Goal: Navigation & Orientation: Understand site structure

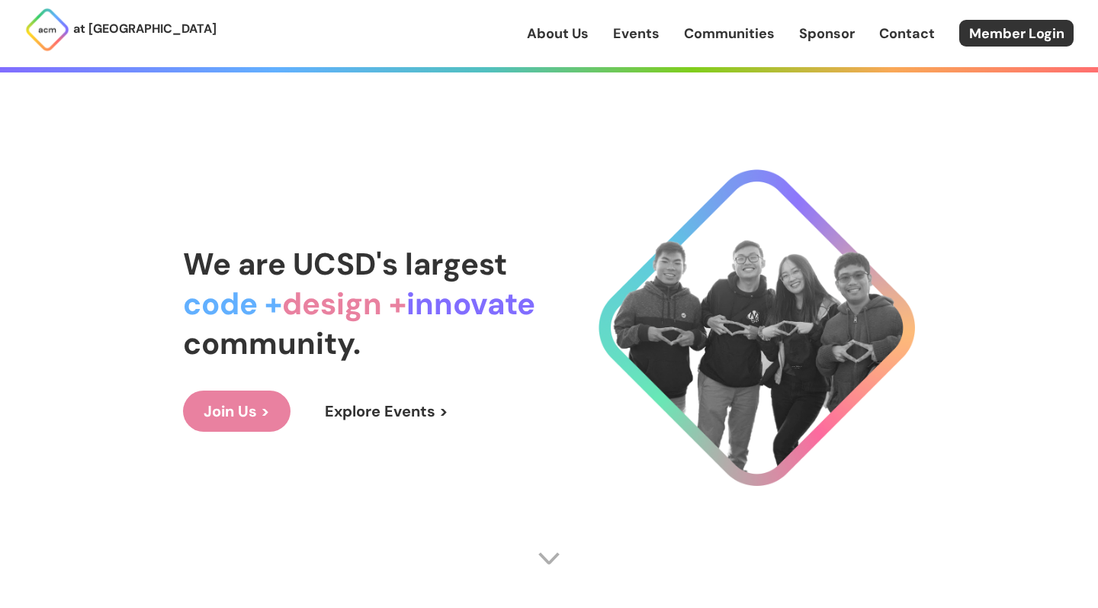
click at [646, 31] on link "Events" at bounding box center [636, 34] width 46 height 20
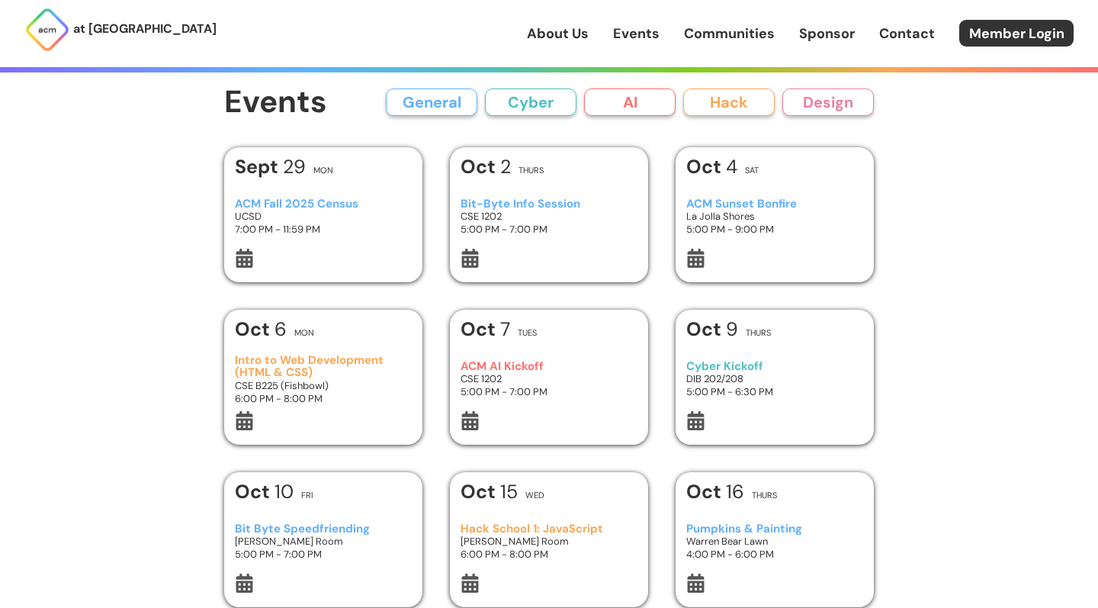
click at [723, 34] on link "Communities" at bounding box center [729, 34] width 91 height 20
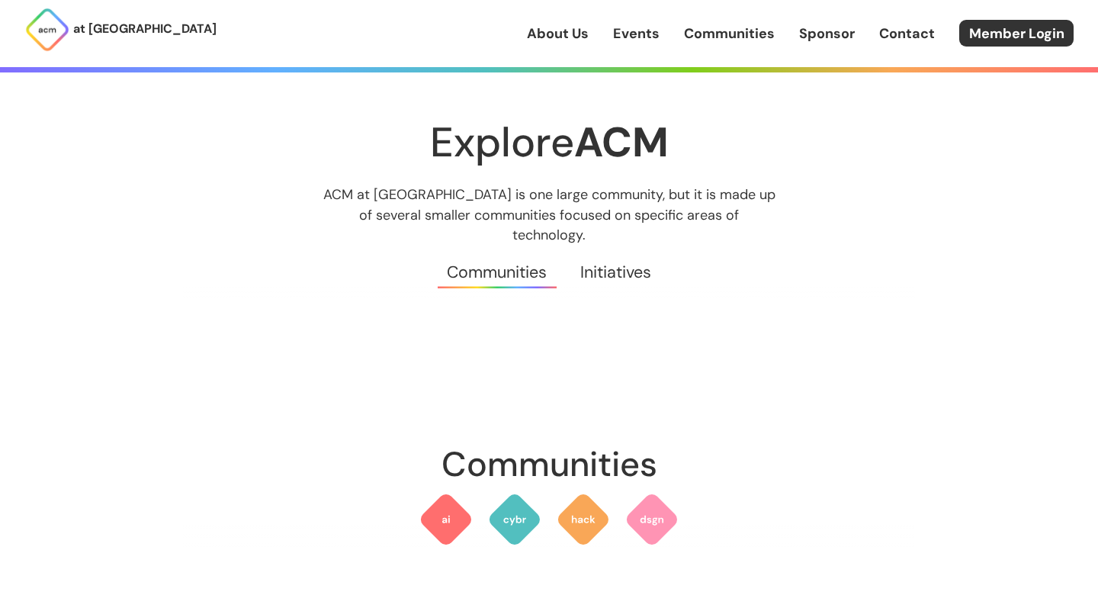
click at [824, 43] on link "Sponsor" at bounding box center [827, 34] width 56 height 20
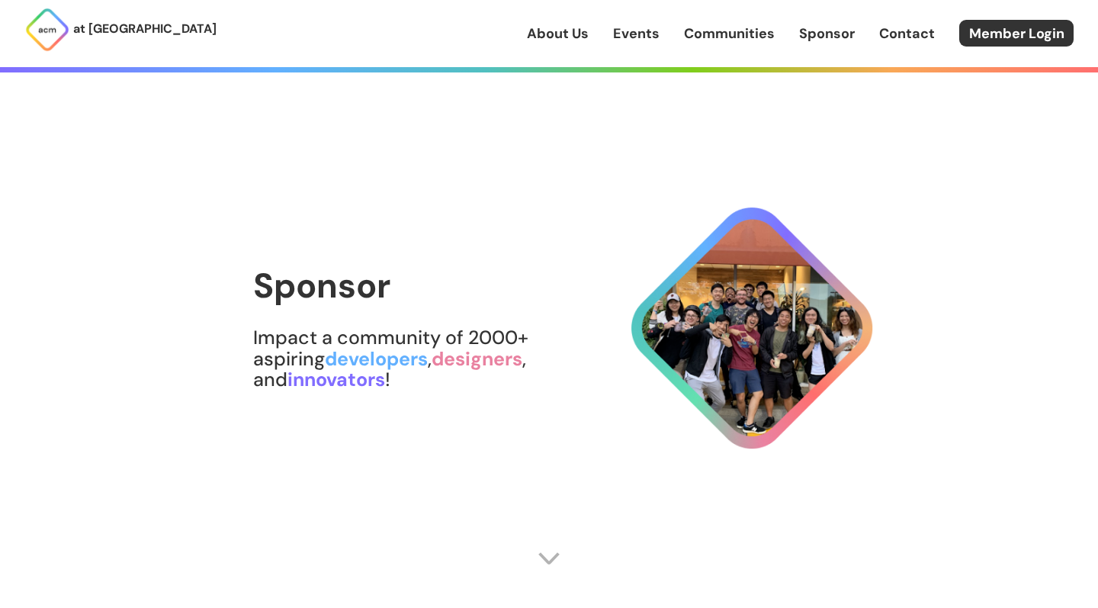
click at [920, 38] on link "Contact" at bounding box center [907, 34] width 56 height 20
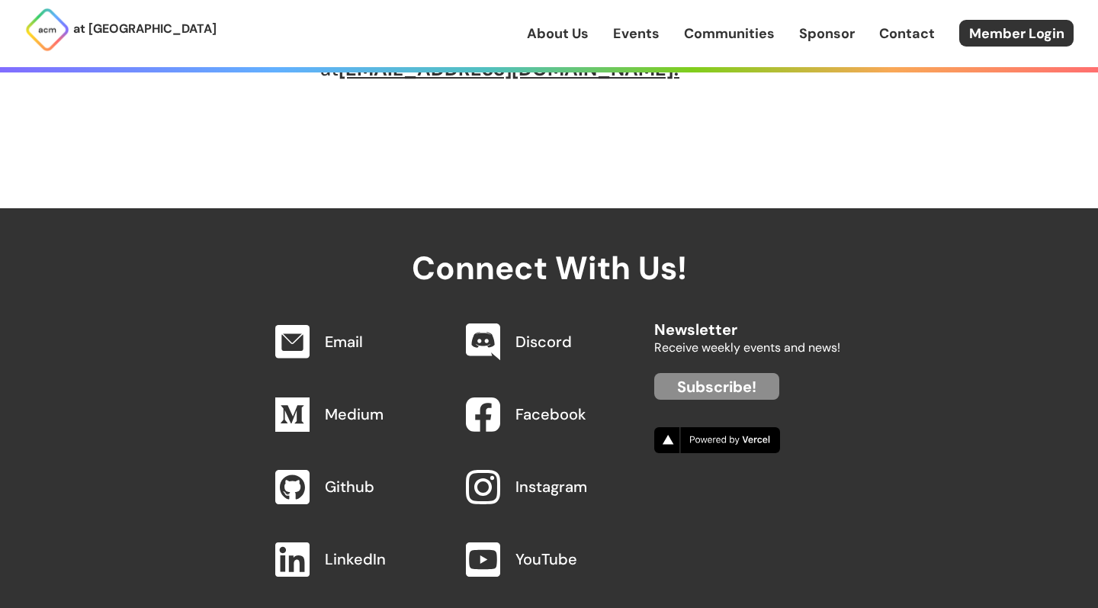
click at [793, 18] on div "at [GEOGRAPHIC_DATA] About Us Events Communities Sponsor Contact Member Login" at bounding box center [549, 33] width 1098 height 67
click at [818, 32] on link "Sponsor" at bounding box center [827, 34] width 56 height 20
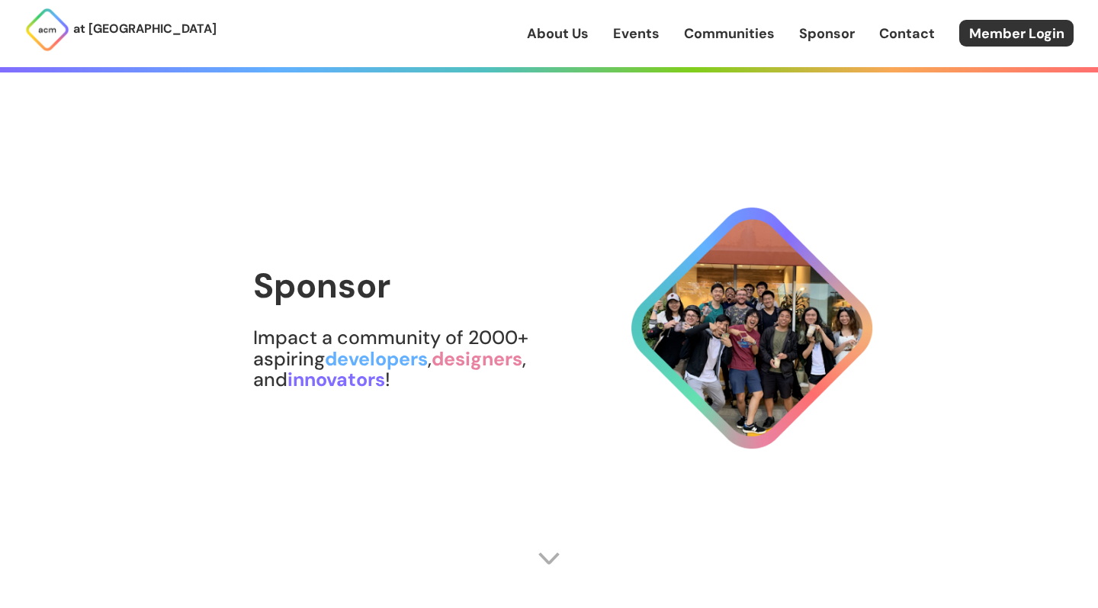
click at [739, 32] on link "Communities" at bounding box center [729, 34] width 91 height 20
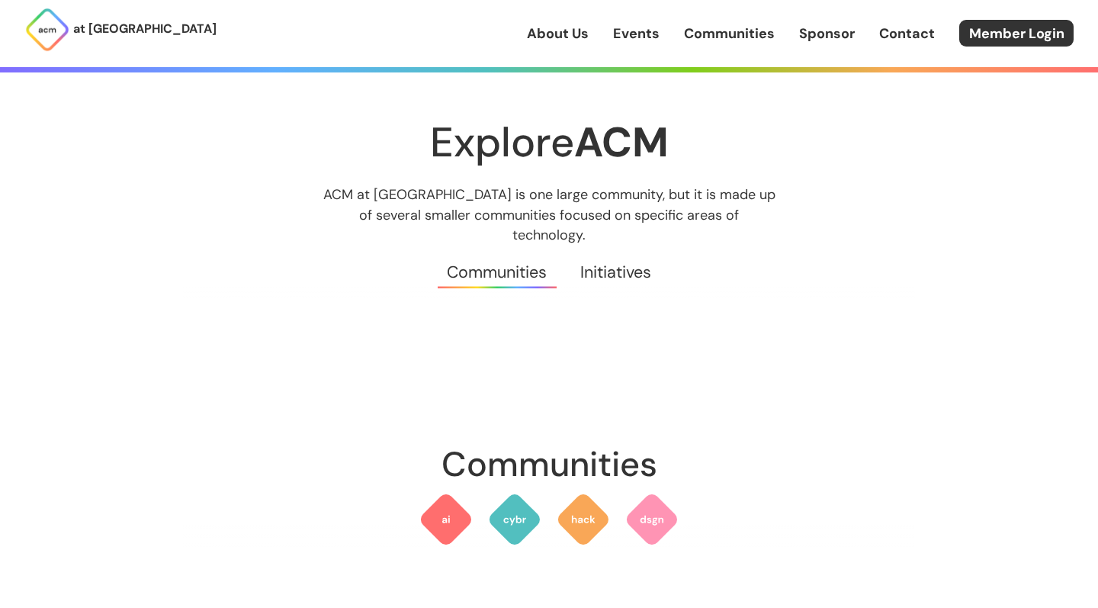
click at [601, 30] on div "About Us Events Communities Sponsor Contact Member Login" at bounding box center [812, 33] width 571 height 27
click at [630, 27] on link "Events" at bounding box center [636, 34] width 46 height 20
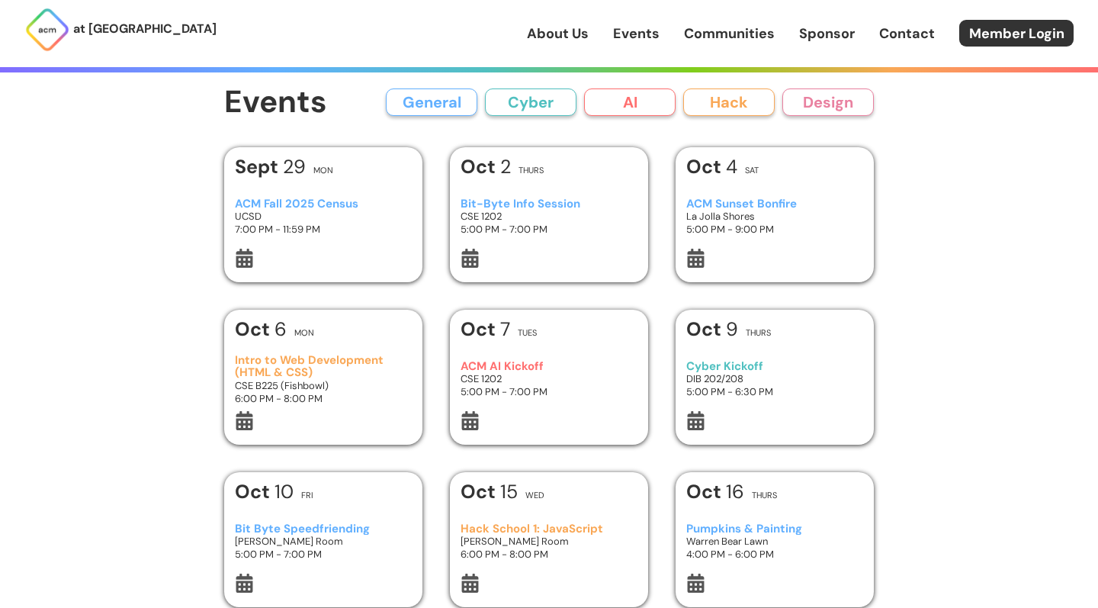
click at [111, 18] on link "at [GEOGRAPHIC_DATA]" at bounding box center [120, 30] width 192 height 46
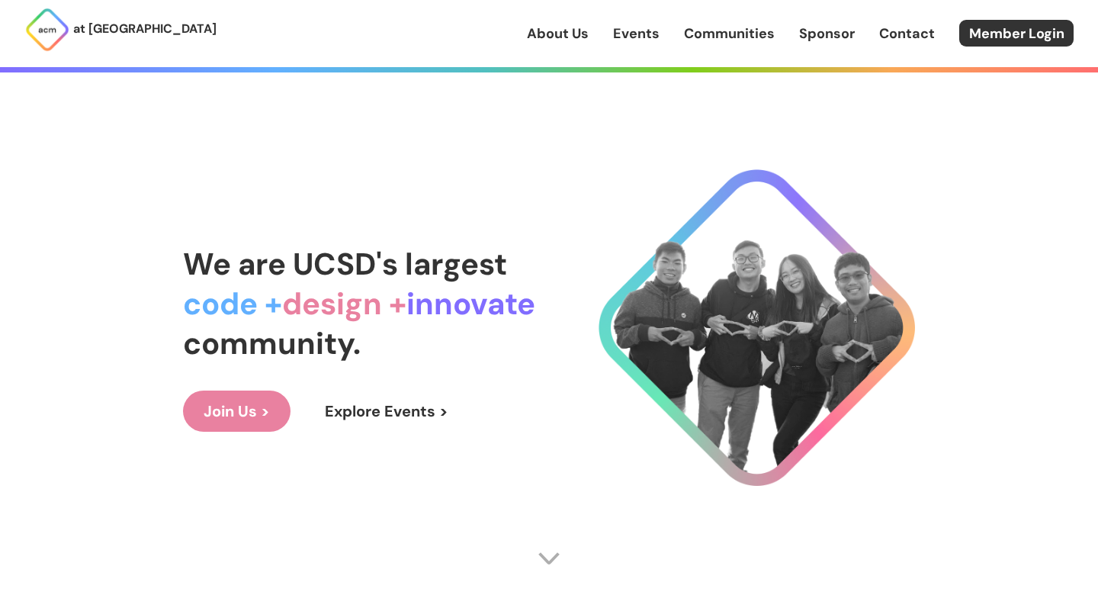
click at [566, 39] on link "About Us" at bounding box center [558, 34] width 62 height 20
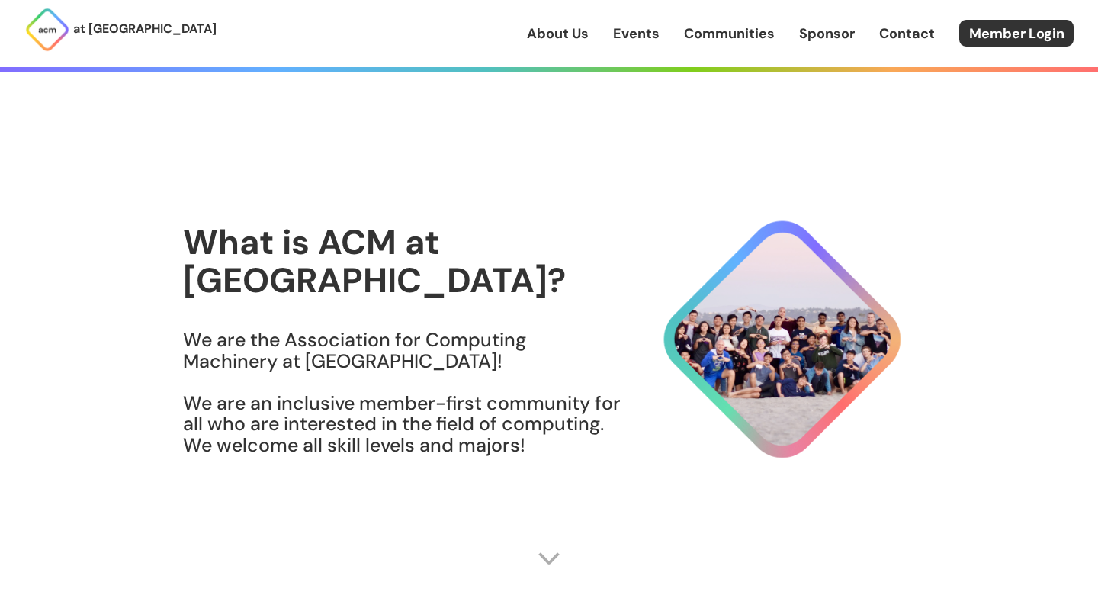
click at [635, 39] on link "Events" at bounding box center [636, 34] width 46 height 20
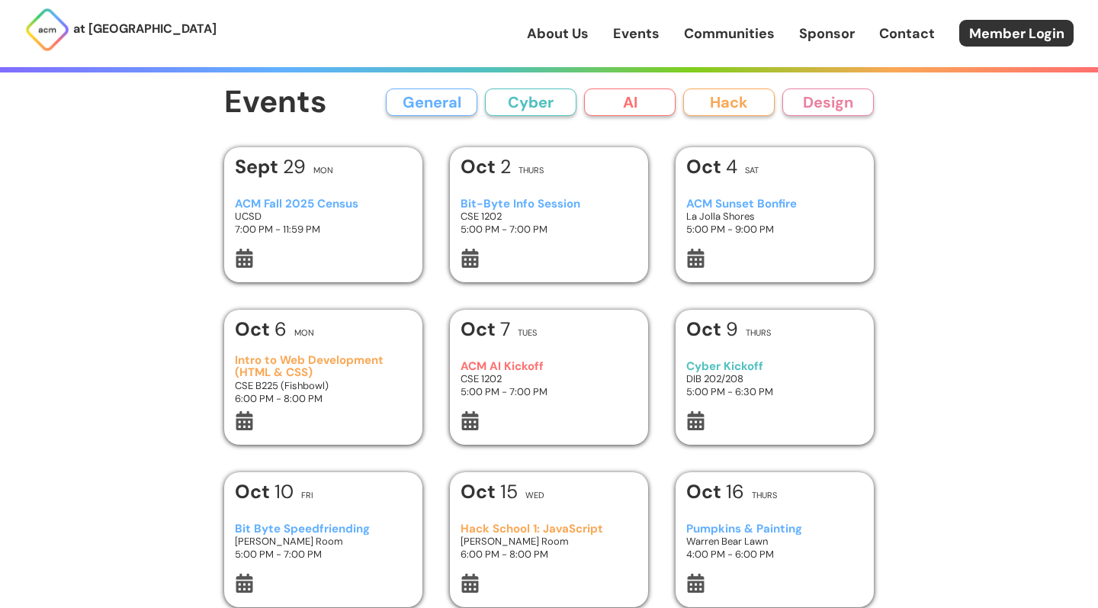
click at [726, 42] on link "Communities" at bounding box center [729, 34] width 91 height 20
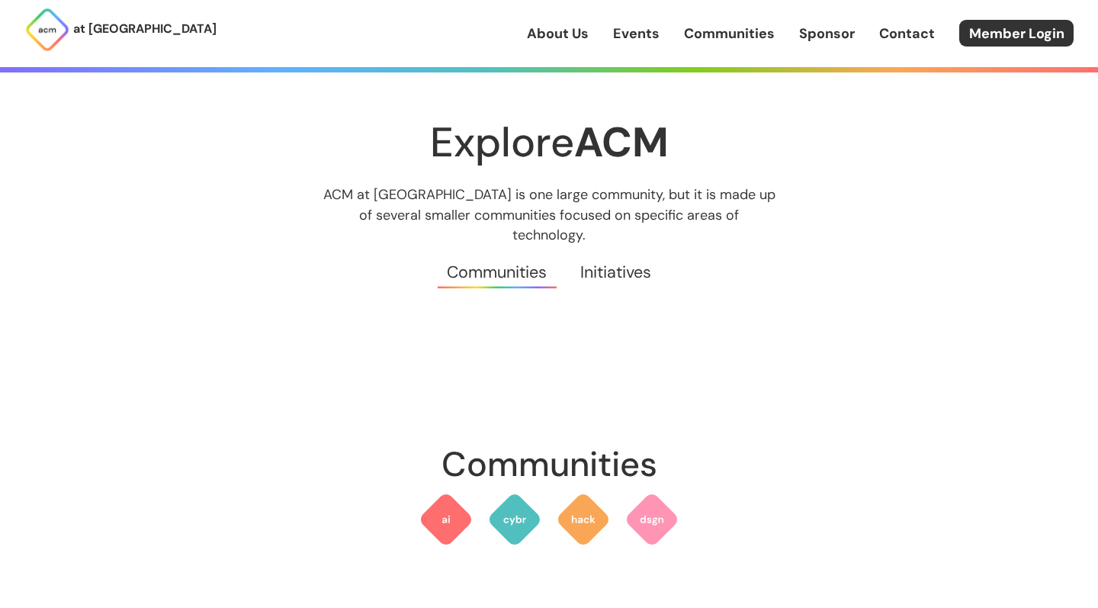
click at [838, 36] on link "Sponsor" at bounding box center [827, 34] width 56 height 20
